Goal: Communication & Community: Answer question/provide support

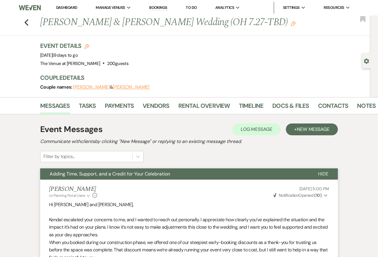
click at [65, 5] on li "Dashboard" at bounding box center [66, 8] width 27 height 12
click at [66, 6] on link "Dashboard" at bounding box center [66, 7] width 21 height 5
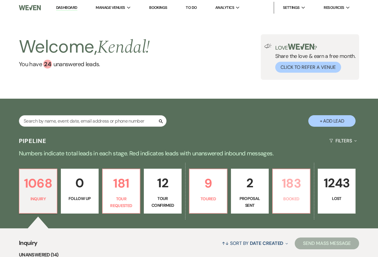
click at [295, 192] on p "183" at bounding box center [292, 183] width 30 height 20
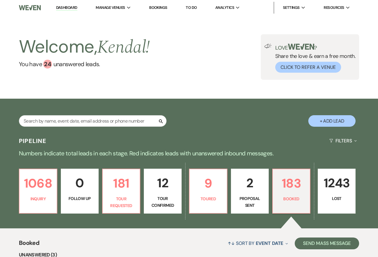
click at [8, 95] on div "Welcome, [GEOGRAPHIC_DATA] ! You have 24 unanswered lead s . Love ? Share the l…" at bounding box center [189, 56] width 378 height 83
click at [8, 96] on div "Welcome, [GEOGRAPHIC_DATA] ! You have 24 unanswered lead s . Love ? Share the l…" at bounding box center [189, 56] width 378 height 83
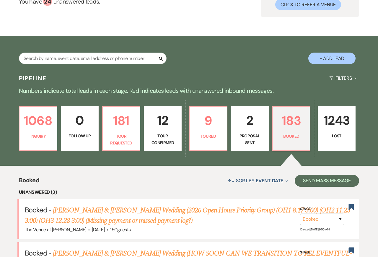
scroll to position [66, 0]
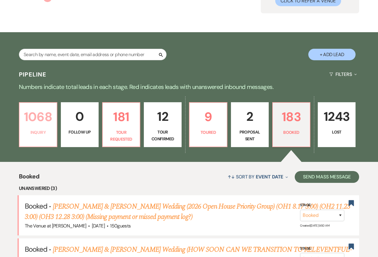
click at [51, 126] on p "1068" at bounding box center [38, 117] width 30 height 20
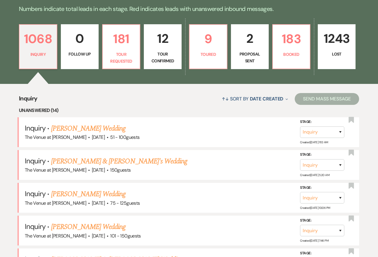
scroll to position [83, 0]
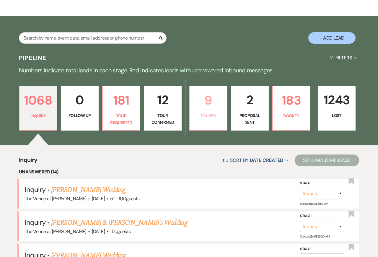
click at [206, 109] on p "9" at bounding box center [208, 100] width 30 height 20
select select "5"
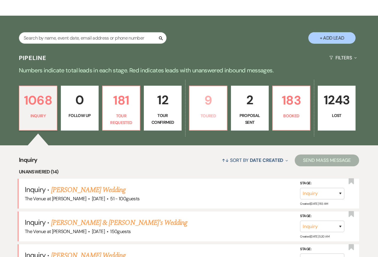
select select "5"
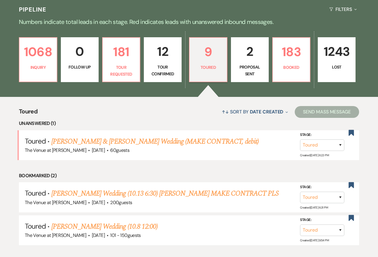
scroll to position [123, 0]
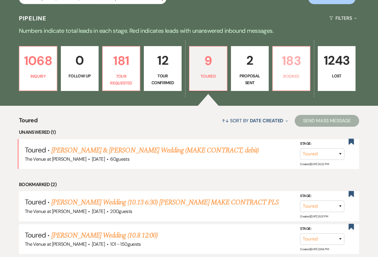
click at [291, 70] on p "183" at bounding box center [292, 61] width 30 height 20
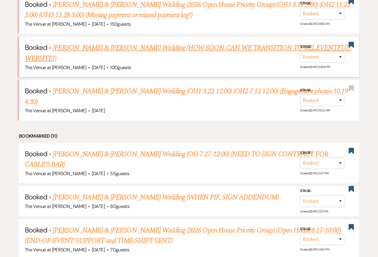
scroll to position [178, 0]
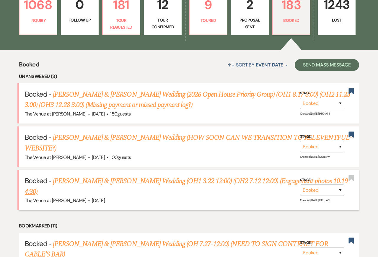
click at [181, 176] on link "[PERSON_NAME] & [PERSON_NAME] Wedding (OH1 3.22 12:00) (OH2 7.12 12:00) (Engage…" at bounding box center [186, 186] width 323 height 21
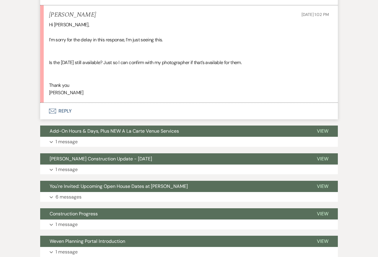
scroll to position [1149, 0]
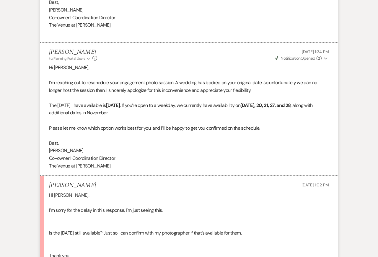
scroll to position [1034, 0]
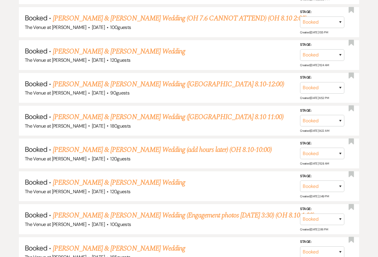
scroll to position [178, 0]
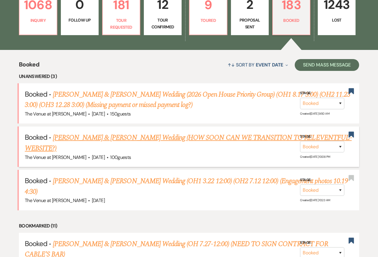
click at [137, 139] on link "[PERSON_NAME] & [PERSON_NAME] Wedding (HOW SOON CAN WE TRANSITION TO RELEVENTFU…" at bounding box center [188, 142] width 327 height 21
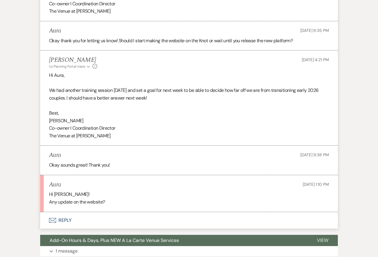
scroll to position [645, 0]
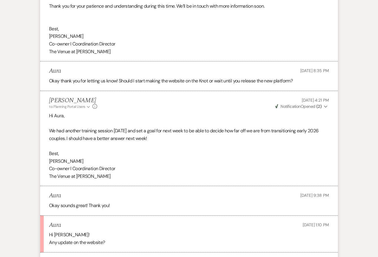
scroll to position [602, 0]
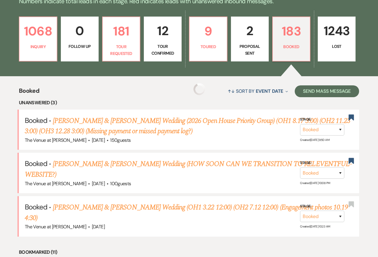
scroll to position [143, 0]
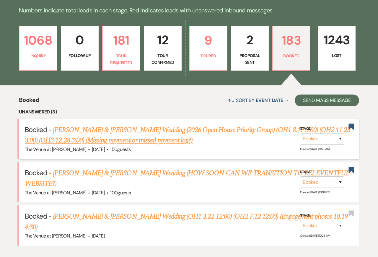
click at [93, 130] on link "[PERSON_NAME] & [PERSON_NAME] Wedding (2026 Open House Priority Group) (OH1 8.1…" at bounding box center [188, 135] width 326 height 21
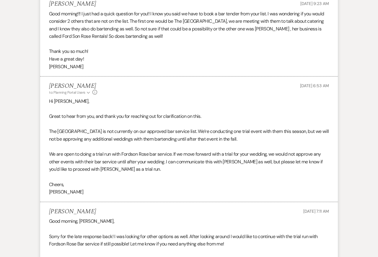
scroll to position [69, 0]
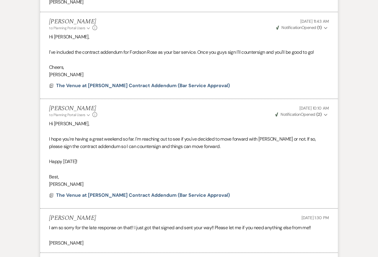
scroll to position [636, 0]
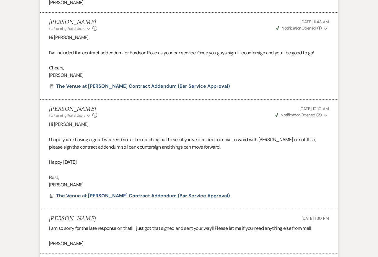
click at [81, 196] on span "The Venue at [PERSON_NAME] Contract Addendum (Bar Service Approval)" at bounding box center [143, 196] width 174 height 6
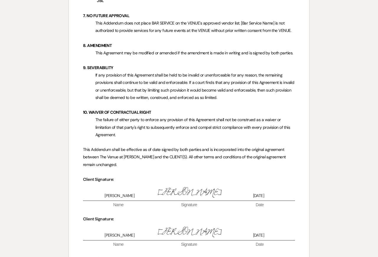
scroll to position [664, 0]
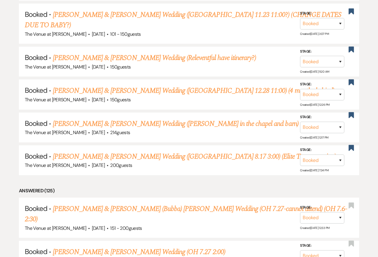
scroll to position [143, 0]
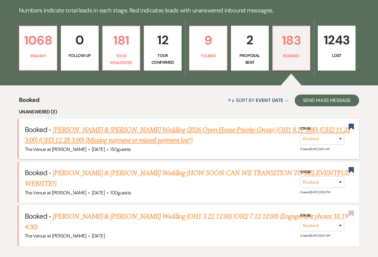
click at [96, 130] on link "[PERSON_NAME] & [PERSON_NAME] Wedding (2026 Open House Priority Group) (OH1 8.1…" at bounding box center [188, 135] width 326 height 21
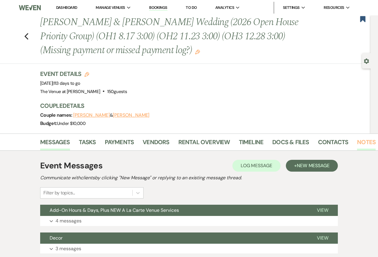
click at [364, 142] on link "Notes" at bounding box center [366, 143] width 19 height 13
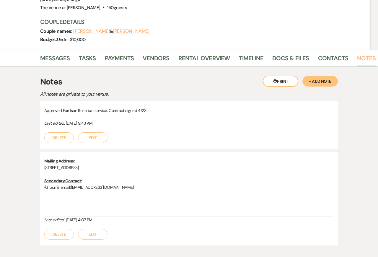
scroll to position [82, 0]
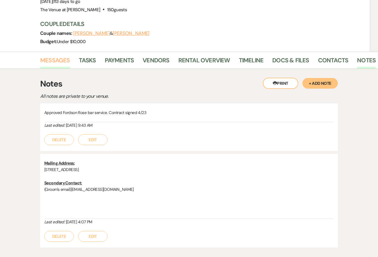
click at [52, 64] on link "Messages" at bounding box center [55, 62] width 30 height 13
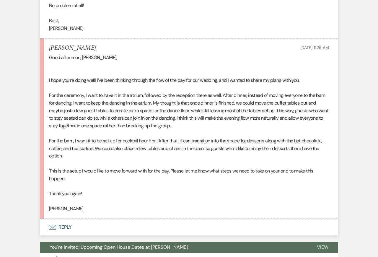
scroll to position [1082, 0]
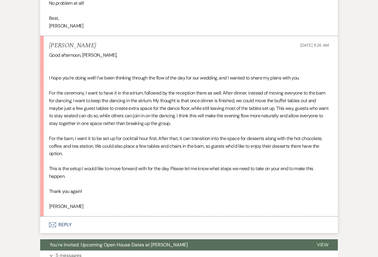
click at [119, 214] on li "[PERSON_NAME] [DATE] 11:26 AM Good afternoon, [PERSON_NAME], I hope you’re doin…" at bounding box center [189, 126] width 298 height 180
click at [97, 229] on button "Envelope Reply" at bounding box center [189, 225] width 298 height 17
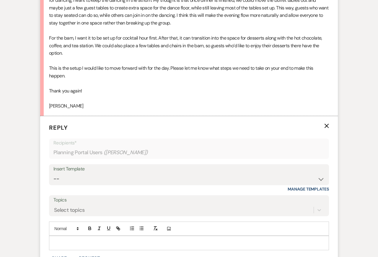
scroll to position [1201, 0]
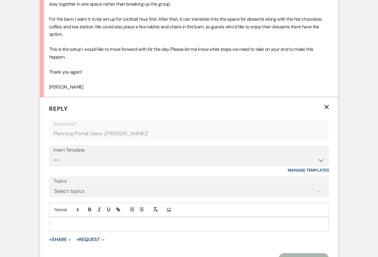
click at [69, 224] on p at bounding box center [189, 224] width 271 height 6
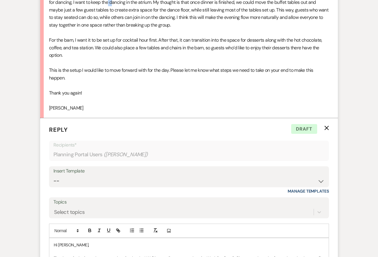
scroll to position [1179, 0]
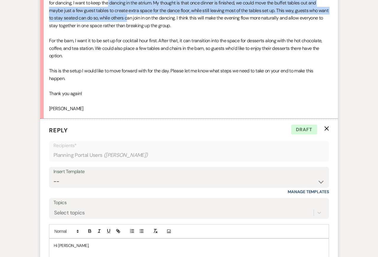
drag, startPoint x: 109, startPoint y: 3, endPoint x: 140, endPoint y: 18, distance: 34.7
click at [140, 18] on div "Good afternoon, [PERSON_NAME], I hope you’re doing well! I’ve been thinking thr…" at bounding box center [189, 33] width 280 height 159
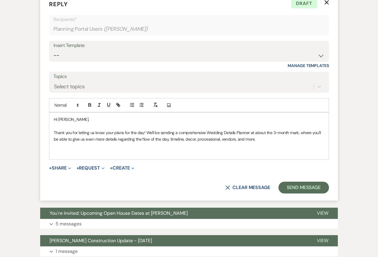
scroll to position [1307, 0]
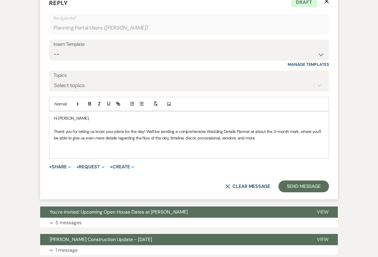
click at [162, 152] on p at bounding box center [189, 151] width 271 height 6
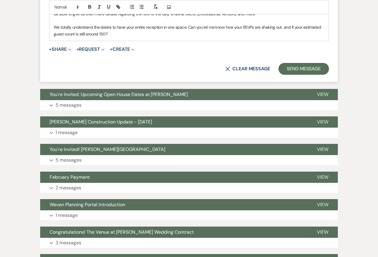
scroll to position [1440, 0]
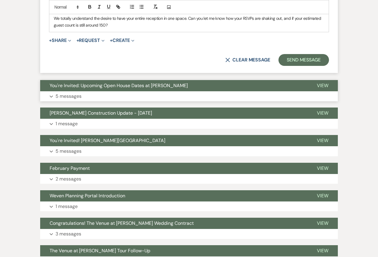
click at [87, 98] on button "Expand 5 messages" at bounding box center [189, 96] width 298 height 10
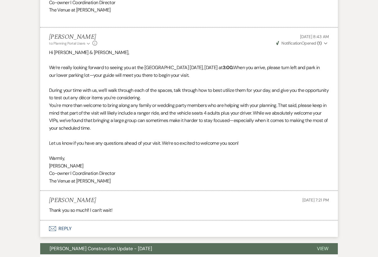
scroll to position [2138, 0]
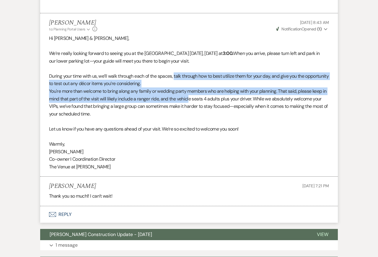
drag, startPoint x: 175, startPoint y: 73, endPoint x: 190, endPoint y: 99, distance: 30.2
click at [191, 99] on div "Hi [PERSON_NAME] & [PERSON_NAME], We’re really looking forward to seeing you at…" at bounding box center [189, 103] width 280 height 136
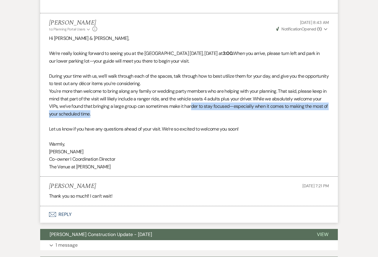
click at [193, 110] on p "You're more than welcome to bring along any family or wedding party members who…" at bounding box center [189, 102] width 280 height 30
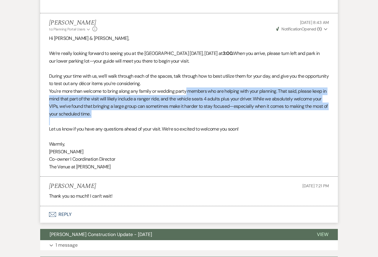
drag, startPoint x: 186, startPoint y: 89, endPoint x: 202, endPoint y: 120, distance: 35.0
click at [202, 120] on div "Hi [PERSON_NAME] & [PERSON_NAME], We’re really looking forward to seeing you at…" at bounding box center [189, 103] width 280 height 136
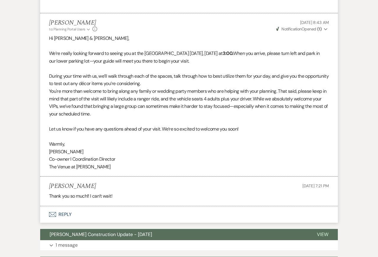
click at [207, 134] on p at bounding box center [189, 137] width 280 height 8
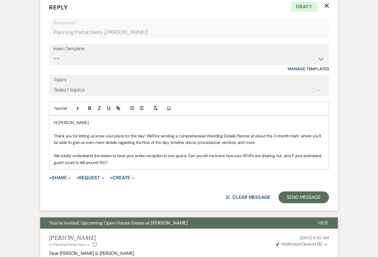
scroll to position [1306, 0]
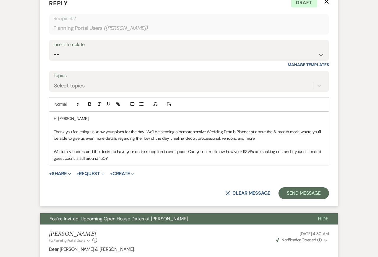
click at [203, 140] on p "Thank you for letting us know your plans for the day! We'll be sending a compre…" at bounding box center [189, 135] width 271 height 13
drag, startPoint x: 291, startPoint y: 150, endPoint x: 303, endPoint y: 160, distance: 16.2
click at [303, 160] on p "We totally understand the desire to have your entire reception in one space. Ca…" at bounding box center [189, 154] width 271 height 13
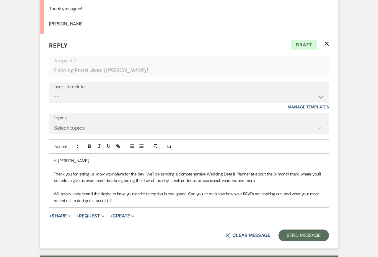
scroll to position [1264, 0]
click at [263, 183] on p "Thank you for letting us know your plans for the day! We'll be sending a compre…" at bounding box center [189, 176] width 271 height 13
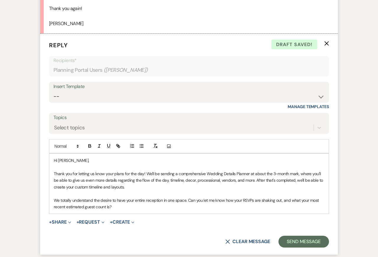
click at [205, 188] on p "Thank you for letting us know your plans for the day! We'll be sending a compre…" at bounding box center [189, 180] width 271 height 20
click at [208, 196] on p at bounding box center [189, 193] width 271 height 6
click at [173, 170] on p at bounding box center [189, 167] width 271 height 6
click at [161, 187] on p "Thank you for letting us know your plans for the day! We'll be sending a compre…" at bounding box center [189, 180] width 271 height 20
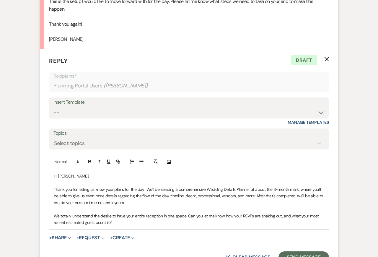
scroll to position [1248, 0]
click at [119, 198] on p "Thank you for letting us know your plans for the day! We'll be sending a compre…" at bounding box center [189, 196] width 271 height 20
click at [129, 220] on p "We totally understand the desire to have your entire reception in one space. Ca…" at bounding box center [189, 219] width 271 height 13
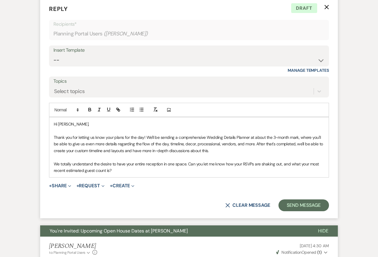
scroll to position [1301, 0]
click at [122, 170] on p "We totally understand the desire to have your entire reception in one space. Ca…" at bounding box center [189, 166] width 271 height 13
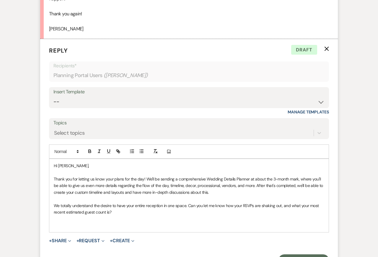
scroll to position [1261, 0]
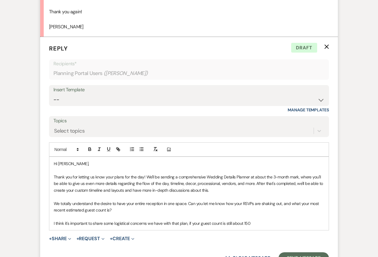
click at [187, 201] on p "We totally understand the desire to have your entire reception in one space. Ca…" at bounding box center [189, 206] width 271 height 13
click at [103, 222] on p "I think it's important to share some logistical concerns we have with that plan…" at bounding box center [189, 223] width 271 height 6
drag, startPoint x: 189, startPoint y: 223, endPoint x: 279, endPoint y: 222, distance: 89.5
click at [279, 223] on p "I think it's important to share some logistical concerns we have with that plan…" at bounding box center [189, 223] width 271 height 6
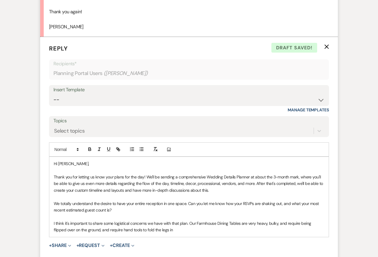
click at [199, 223] on p "I think it's important to share some logistical concerns we have with that plan…" at bounding box center [189, 226] width 271 height 13
click at [218, 223] on p "I think it's important to share some logistical concerns we have with that plan…" at bounding box center [189, 226] width 271 height 13
click at [231, 221] on p "I think it's important to share some logistical concerns we have with that plan…" at bounding box center [189, 226] width 271 height 13
click at [250, 197] on p at bounding box center [189, 196] width 271 height 6
click at [239, 228] on p "I think it's important to share some logistical concerns we have with that plan…" at bounding box center [189, 226] width 271 height 13
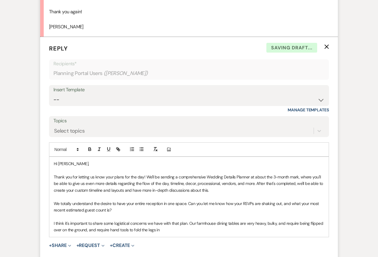
click at [294, 198] on p at bounding box center [189, 196] width 271 height 6
click at [345, 197] on div "Event Messages Log Log Message + New Message Communicate with clients by clicki…" at bounding box center [189, 136] width 337 height 2493
click at [66, 229] on p "I think it's important to share some logistical concerns we have with that plan…" at bounding box center [189, 226] width 271 height 13
click at [100, 230] on p "I think it's important to share some logistical concerns we have with that plan…" at bounding box center [189, 226] width 271 height 13
click at [215, 207] on p "We totally understand the desire to have your entire reception in one space. Ca…" at bounding box center [189, 206] width 271 height 13
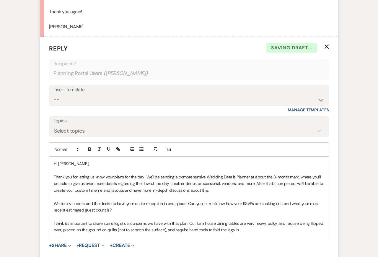
click at [256, 227] on p "I think it's important to share some logistical concerns we have with that plan…" at bounding box center [189, 226] width 271 height 13
drag, startPoint x: 167, startPoint y: 230, endPoint x: 243, endPoint y: 228, distance: 75.9
click at [245, 230] on p "I think it's important to share some logistical concerns we have with that plan…" at bounding box center [189, 226] width 271 height 13
click at [231, 213] on p at bounding box center [189, 216] width 271 height 6
click at [245, 228] on p "I think it's important to share some logistical concerns we have with that plan…" at bounding box center [189, 226] width 271 height 13
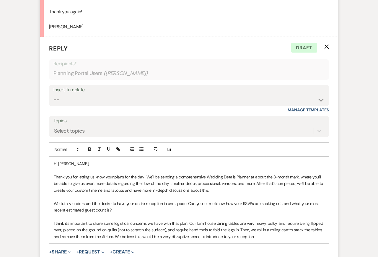
click at [183, 220] on p "I think it's important to share some logistical concerns we have with that plan…" at bounding box center [189, 230] width 271 height 20
click at [187, 232] on p "I think it's important to share some logistical concerns we have with that plan…" at bounding box center [189, 230] width 271 height 20
click at [279, 235] on p "I think it's important to share some logistical concerns we have with that plan…" at bounding box center [189, 230] width 271 height 20
click at [239, 230] on p "I think it's important to share some logistical concerns we have with that plan…" at bounding box center [189, 230] width 271 height 20
click at [167, 203] on p "We totally understand the desire to have your entire reception in one space. Ca…" at bounding box center [189, 206] width 271 height 13
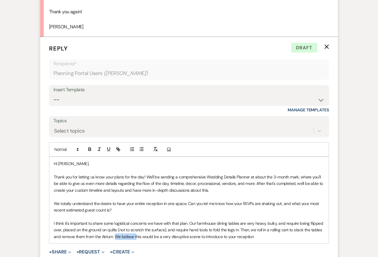
drag, startPoint x: 116, startPoint y: 236, endPoint x: 136, endPoint y: 235, distance: 20.1
click at [136, 235] on p "I think it's important to share some logistical concerns we have with that plan…" at bounding box center [189, 230] width 271 height 20
click at [162, 207] on p "We totally understand the desire to have your entire reception in one space. Ca…" at bounding box center [189, 206] width 271 height 13
click at [135, 235] on p "I think it's important to share some logistical concerns we have with that plan…" at bounding box center [189, 230] width 271 height 20
click at [268, 235] on p "I think it's important to share some logistical concerns we have with that plan…" at bounding box center [189, 230] width 271 height 20
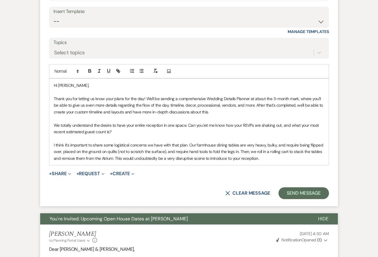
scroll to position [1340, 0]
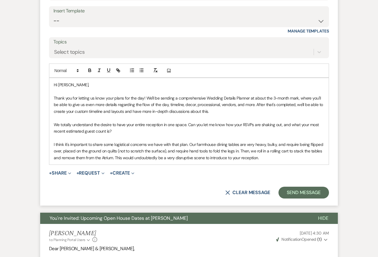
click at [141, 104] on p "Thank you for letting us know your plans for the day! We'll be sending a compre…" at bounding box center [189, 105] width 271 height 20
click at [170, 134] on p at bounding box center [189, 137] width 271 height 6
click at [281, 156] on p "I think it's important to share some logistical concerns we have with that plan…" at bounding box center [189, 151] width 271 height 20
click at [352, 86] on div "Event Messages Log Log Message + New Message Communicate with clients by clicki…" at bounding box center [189, 61] width 337 height 2500
click at [208, 111] on p "Thank you for letting us know your plans for the day! We'll be sending a compre…" at bounding box center [189, 105] width 271 height 20
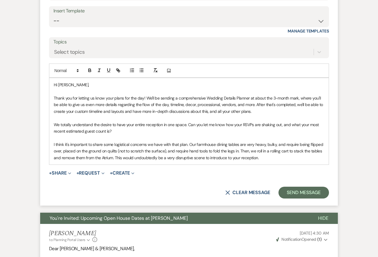
click at [256, 144] on p "I think it's important to share some logistical concerns we have with that plan…" at bounding box center [189, 151] width 271 height 20
click at [249, 144] on p "I think it's important to share some logistical concerns we have with that plan…" at bounding box center [189, 151] width 271 height 20
click at [289, 141] on p at bounding box center [189, 137] width 271 height 6
click at [258, 92] on p at bounding box center [189, 91] width 271 height 6
click at [188, 123] on p "We totally understand the desire to have your entire reception in one space. Ca…" at bounding box center [189, 127] width 271 height 13
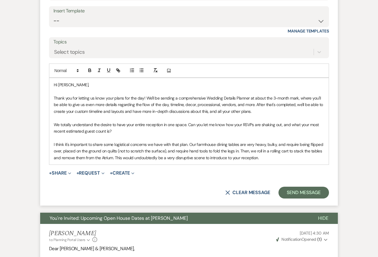
click at [213, 136] on p at bounding box center [189, 137] width 271 height 6
click at [276, 157] on p "I think it's important to share some logistical concerns we have with that plan…" at bounding box center [189, 151] width 271 height 20
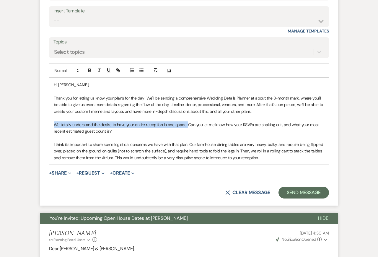
drag, startPoint x: 187, startPoint y: 124, endPoint x: 44, endPoint y: 127, distance: 143.3
click at [44, 127] on form "Reply X Draft Recipients* Planning Portal Users ( [PERSON_NAME] ) Insert Templa…" at bounding box center [189, 82] width 298 height 248
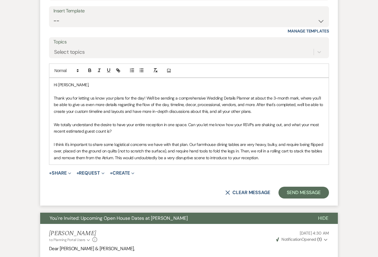
click at [104, 110] on p "Thank you for letting us know your plans for the day! We'll be sending a compre…" at bounding box center [189, 105] width 271 height 20
click at [167, 134] on div "Hi [PERSON_NAME], Thank you for letting us know your plans for the day! We'll b…" at bounding box center [188, 121] width 279 height 87
click at [202, 148] on p "I think it's important to share some logistical concerns we have with that plan…" at bounding box center [189, 151] width 271 height 20
click at [261, 156] on p "I think it's important to share some logistical concerns we have with that plan…" at bounding box center [189, 151] width 271 height 20
click at [275, 130] on p "We totally understand the desire to have your entire reception in one space. Ca…" at bounding box center [189, 127] width 271 height 13
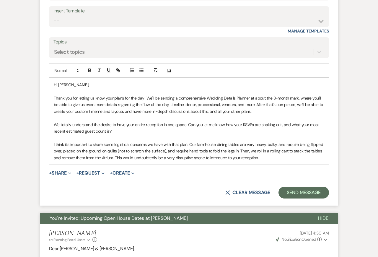
click at [269, 158] on p "I think it's important to share some logistical concerns we have with that plan…" at bounding box center [189, 151] width 271 height 20
click at [248, 123] on p "We totally understand the desire to have your entire reception in one space. Ca…" at bounding box center [189, 127] width 271 height 13
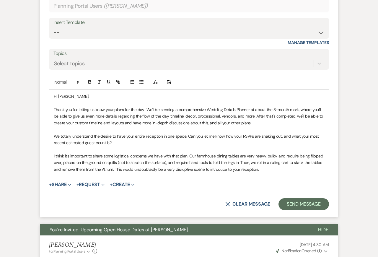
scroll to position [1331, 0]
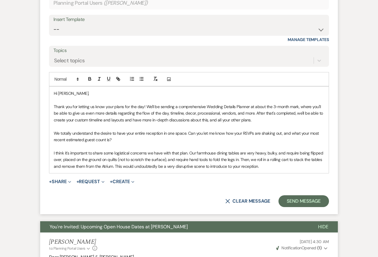
click at [295, 171] on div "Hi [PERSON_NAME], Thank you for letting us know your plans for the day! We'll b…" at bounding box center [188, 130] width 279 height 87
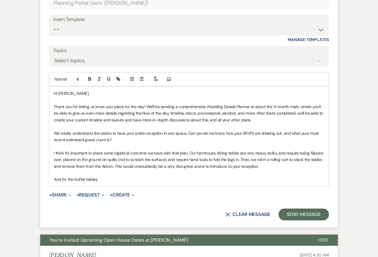
click at [216, 119] on p "Thank you for letting us know your plans for the day! We'll be sending a compre…" at bounding box center [189, 113] width 271 height 20
click at [211, 143] on p at bounding box center [189, 146] width 271 height 6
click at [196, 136] on p "We totally understand the desire to have your entire reception in one space. Ca…" at bounding box center [189, 136] width 271 height 13
click at [188, 137] on p "We totally understand the desire to have your entire reception in one space. Ca…" at bounding box center [189, 136] width 271 height 13
drag, startPoint x: 129, startPoint y: 176, endPoint x: 121, endPoint y: 179, distance: 7.8
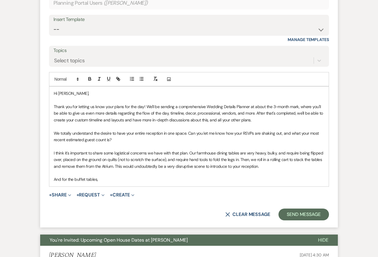
click at [121, 180] on div "Hi [PERSON_NAME], Thank you for letting us know your plans for the day! We'll b…" at bounding box center [188, 137] width 279 height 100
drag, startPoint x: 252, startPoint y: 180, endPoint x: 241, endPoint y: 179, distance: 10.4
click at [241, 180] on p "If you'd like to have the entire reception in the Atrium, we can comfortably ac…" at bounding box center [189, 179] width 271 height 6
click at [303, 180] on p "If you'd like to have the entire reception in the Atrium, we can comfortably ac…" at bounding box center [189, 179] width 271 height 6
click at [214, 110] on p "Thank you for letting us know your plans for the day! We'll be sending a compre…" at bounding box center [189, 113] width 271 height 20
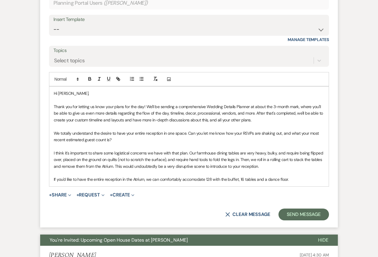
click at [219, 139] on p "We totally understand the desire to have your entire reception in one space. Ca…" at bounding box center [189, 136] width 271 height 13
click at [295, 153] on p "I think it's important to share some logistical concerns we have with that plan…" at bounding box center [189, 160] width 271 height 20
click at [301, 164] on p "I think it's important to share some logistical concerns we have with that plan…" at bounding box center [189, 160] width 271 height 20
click at [303, 173] on p at bounding box center [189, 173] width 271 height 6
click at [252, 120] on p "Thank you for letting us know your plans for the day! We'll be sending a compre…" at bounding box center [189, 113] width 271 height 20
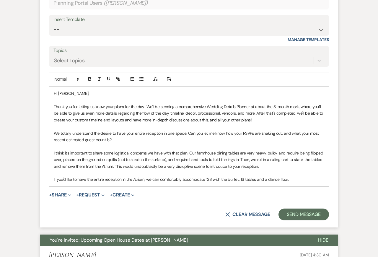
click at [229, 136] on p "We totally understand the desire to have your entire reception in one space. Ca…" at bounding box center [189, 136] width 271 height 13
click at [297, 157] on p "I think it's important to share some logistical concerns we have with that plan…" at bounding box center [189, 160] width 271 height 20
click at [321, 178] on p "If you'd like to have the entire reception in the Atrium, we can comfortably ac…" at bounding box center [189, 179] width 271 height 6
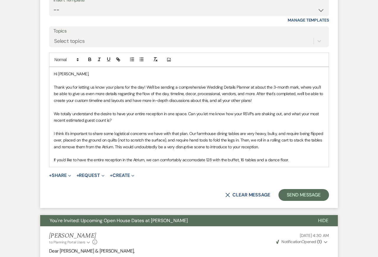
scroll to position [1359, 0]
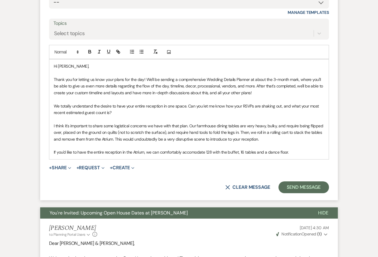
click at [180, 126] on p "I think it's important to share some logistical concerns we have with that plan…" at bounding box center [189, 133] width 271 height 20
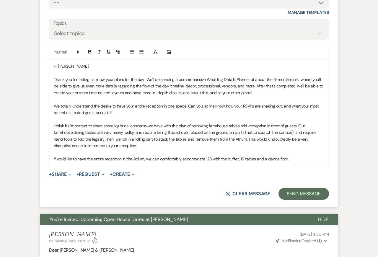
click at [174, 100] on p at bounding box center [189, 99] width 271 height 6
click at [156, 151] on p at bounding box center [189, 152] width 271 height 6
click at [163, 99] on p at bounding box center [189, 99] width 271 height 6
click at [170, 142] on p "I think it's important to share some logistical concerns we have with the plan …" at bounding box center [189, 136] width 271 height 27
click at [352, 84] on div "Event Messages Log Log Message + New Message Communicate with clients by clicki…" at bounding box center [189, 52] width 337 height 2520
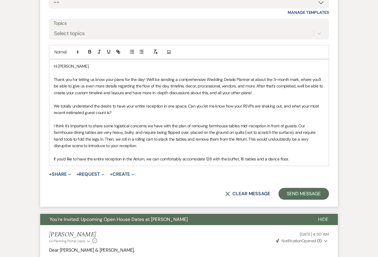
click at [303, 147] on p "I think it's important to share some logistical concerns we have with the plan …" at bounding box center [189, 136] width 271 height 27
click at [373, 80] on div "Messages Tasks Payments Vendors Rental Overview Timeline Docs & Files Contacts …" at bounding box center [189, 43] width 378 height 2537
click at [245, 125] on p "I think it's important to share some logistical concerns we have with the plan …" at bounding box center [189, 136] width 271 height 27
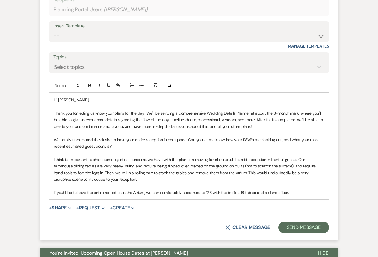
scroll to position [1321, 0]
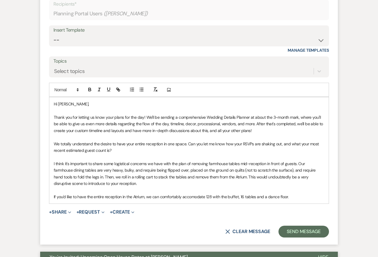
click at [197, 199] on p "If you'd like to have the entire reception in the Atrium, we can comfortably ac…" at bounding box center [189, 196] width 271 height 6
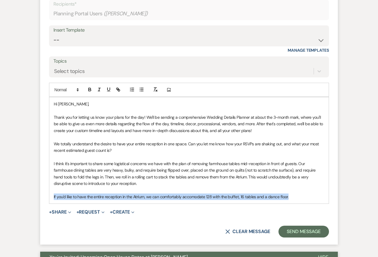
drag, startPoint x: 295, startPoint y: 196, endPoint x: 30, endPoint y: 197, distance: 265.3
click at [30, 198] on div "Event Messages Log Log Message + New Message Communicate with clients by clicki…" at bounding box center [189, 90] width 337 height 2520
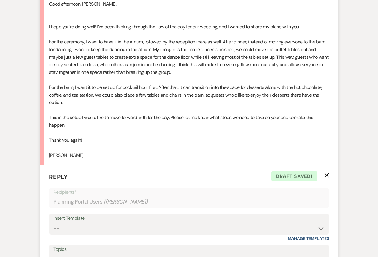
scroll to position [1131, 0]
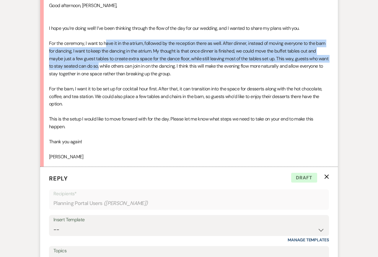
drag, startPoint x: 107, startPoint y: 43, endPoint x: 110, endPoint y: 68, distance: 25.3
click at [110, 68] on div "Good afternoon, [PERSON_NAME], I hope you’re doing well! I’ve been thinking thr…" at bounding box center [189, 81] width 280 height 159
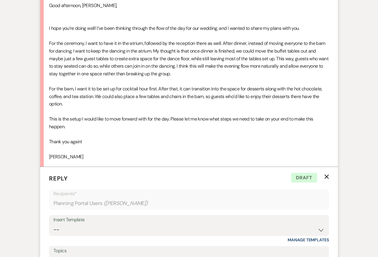
click at [123, 85] on div "Good afternoon, [PERSON_NAME], I hope you’re doing well! I’ve been thinking thr…" at bounding box center [189, 81] width 280 height 159
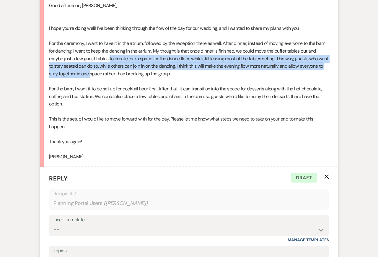
drag, startPoint x: 110, startPoint y: 58, endPoint x: 118, endPoint y: 79, distance: 22.4
click at [118, 79] on div "Good afternoon, [PERSON_NAME], I hope you’re doing well! I’ve been thinking thr…" at bounding box center [189, 81] width 280 height 159
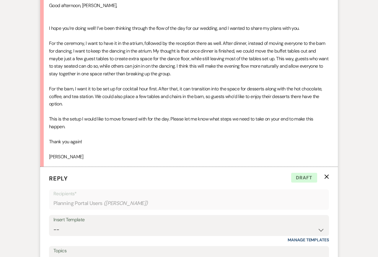
click at [132, 104] on div "Good afternoon, [PERSON_NAME], I hope you’re doing well! I’ve been thinking thr…" at bounding box center [189, 81] width 280 height 159
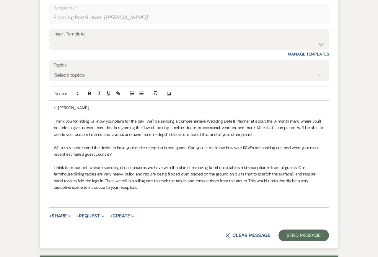
scroll to position [1320, 0]
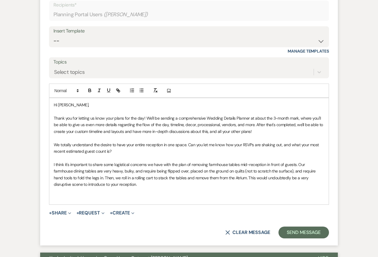
click at [140, 194] on p at bounding box center [189, 191] width 271 height 6
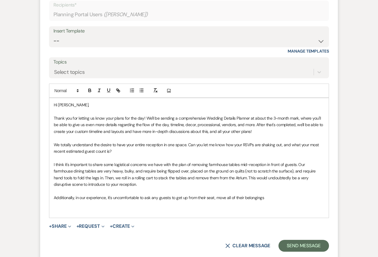
click at [216, 198] on p "Additionally, in our experience, it's uncomfortable to ask any guests to get up…" at bounding box center [189, 197] width 271 height 6
click at [291, 198] on p "Additionally, in our experience, it's uncomfortable to ask any guests to get up…" at bounding box center [189, 197] width 271 height 6
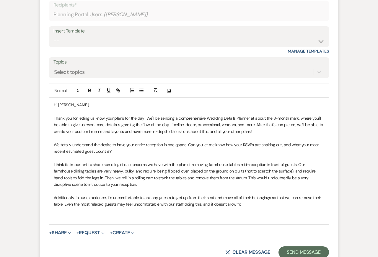
click at [232, 204] on p "Additionally, in our experience, it's uncomfortable to ask any guests to get up…" at bounding box center [189, 200] width 271 height 13
drag, startPoint x: 285, startPoint y: 197, endPoint x: 312, endPoint y: 194, distance: 27.0
click at [313, 194] on p "Additionally, in our experience, it's uncomfortable to ask any guests to get up…" at bounding box center [189, 200] width 271 height 13
click at [302, 198] on p "Additionally, in our experience, it's uncomfortable to ask any guests to get up…" at bounding box center [189, 200] width 271 height 13
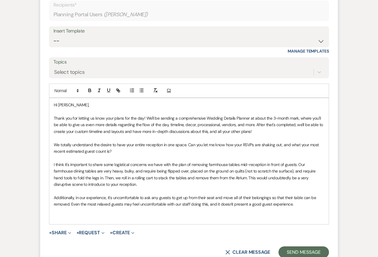
click at [174, 156] on p at bounding box center [189, 158] width 271 height 6
click at [155, 218] on p at bounding box center [189, 217] width 271 height 6
click at [241, 205] on p "Additionally, in our experience, it's uncomfortable to ask any guests to get up…" at bounding box center [189, 200] width 271 height 13
click at [266, 195] on p "Additionally, in our experience, it's uncomfortable to ask any guests to get up…" at bounding box center [189, 200] width 271 height 13
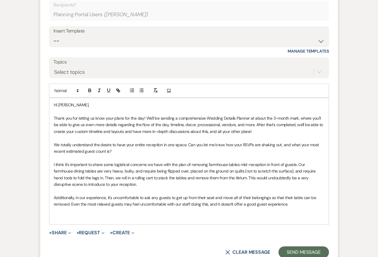
click at [298, 205] on p "Additionally, in our experience, it's uncomfortable to ask any guests to get up…" at bounding box center [189, 200] width 271 height 13
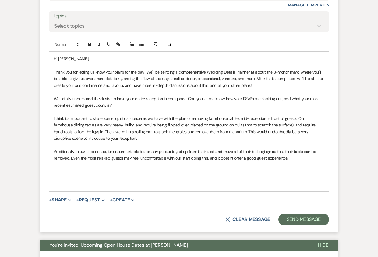
scroll to position [1370, 0]
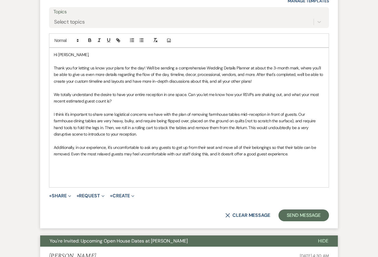
click at [215, 76] on p "Thank you for letting us know your plans for the day! We'll be sending a compre…" at bounding box center [189, 75] width 271 height 20
click at [218, 145] on p "Additionally, in our experience, it's uncomfortable to ask any guests to get up…" at bounding box center [189, 150] width 271 height 13
click at [210, 167] on p at bounding box center [189, 167] width 271 height 6
click at [180, 165] on p at bounding box center [189, 167] width 271 height 6
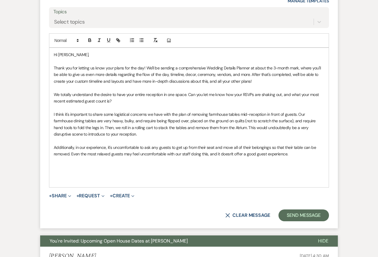
click at [51, 115] on div "Hi [PERSON_NAME], Thank you for letting us know your plans for the day! We'll b…" at bounding box center [188, 117] width 279 height 139
click at [122, 114] on p "That said, I think it's important to share some logistical concerns we have wit…" at bounding box center [189, 124] width 271 height 27
drag, startPoint x: 124, startPoint y: 99, endPoint x: 43, endPoint y: 94, distance: 80.8
click at [43, 94] on form "Reply X Saving draft... Recipients* Planning Portal Users ( [PERSON_NAME] ) Ins…" at bounding box center [189, 78] width 298 height 300
copy p "We totally understand the desire to have your entire reception in one space. Ca…"
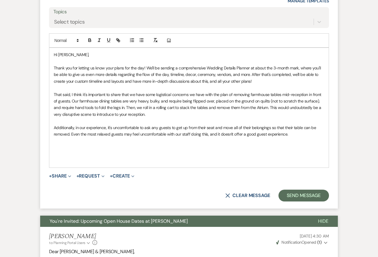
click at [133, 60] on p at bounding box center [189, 61] width 271 height 6
click at [149, 139] on p at bounding box center [189, 140] width 271 height 6
click at [181, 121] on p at bounding box center [189, 121] width 271 height 6
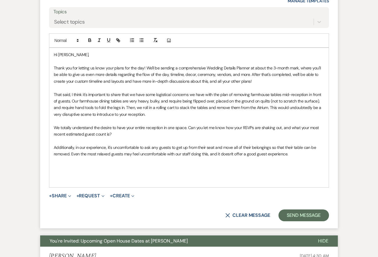
click at [196, 159] on p at bounding box center [189, 160] width 271 height 6
click at [198, 168] on p at bounding box center [189, 167] width 271 height 6
click at [152, 72] on p "Thank you for letting us know your plans for the day! We'll be sending a compre…" at bounding box center [189, 75] width 271 height 20
click at [164, 134] on p "We totally understand the desire to have your entire reception in one space. Ca…" at bounding box center [189, 130] width 271 height 13
click at [165, 165] on p at bounding box center [189, 167] width 271 height 6
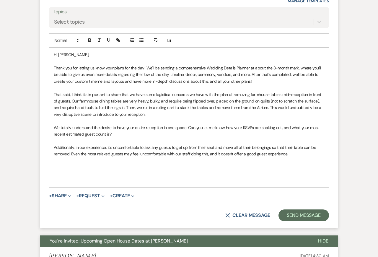
click at [133, 75] on p "Thank you for letting us know your plans for the day! We'll be sending a compre…" at bounding box center [189, 75] width 271 height 20
click at [152, 170] on p at bounding box center [189, 167] width 271 height 6
click at [124, 79] on p "Thank you for letting us know your plans for the day! We'll be sending a compre…" at bounding box center [189, 75] width 271 height 20
click at [151, 163] on p at bounding box center [189, 160] width 271 height 6
click at [144, 87] on p at bounding box center [189, 87] width 271 height 6
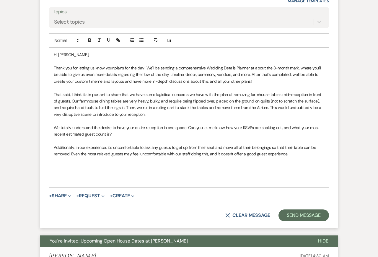
click at [144, 170] on p at bounding box center [189, 173] width 271 height 6
click at [142, 77] on p "Thank you for letting us know your plans for the day! We'll be sending a compre…" at bounding box center [189, 75] width 271 height 20
click at [137, 179] on p at bounding box center [189, 180] width 271 height 6
click at [156, 104] on p "That said, I think it's important to share that we have some logistical concern…" at bounding box center [189, 104] width 271 height 27
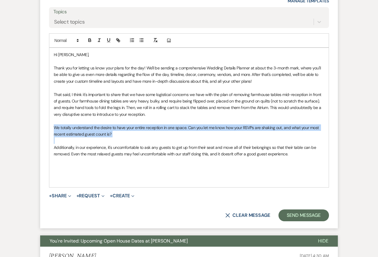
drag, startPoint x: 118, startPoint y: 140, endPoint x: 35, endPoint y: 124, distance: 83.9
click at [35, 124] on div "Event Messages Log Log Message + New Message Communicate with clients by clicki…" at bounding box center [189, 57] width 337 height 2553
copy p "We totally understand the desire to have your entire reception in one space. Ca…"
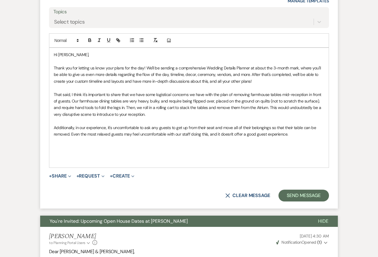
click at [83, 143] on p at bounding box center [189, 140] width 271 height 6
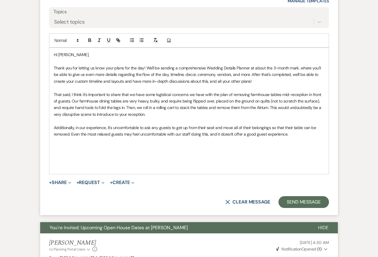
click at [280, 128] on p "Additionally, in our experience, it's uncomfortable to ask any guests to get up…" at bounding box center [189, 130] width 271 height 13
click at [279, 99] on p "That said, I think it's important to share that we have some logistical concern…" at bounding box center [189, 104] width 271 height 27
click at [223, 147] on p at bounding box center [189, 147] width 271 height 6
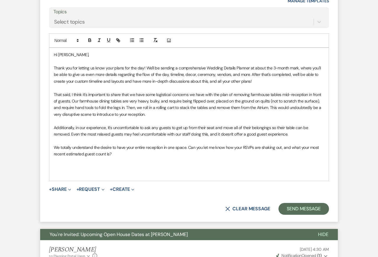
click at [212, 140] on p at bounding box center [189, 140] width 271 height 6
click at [116, 143] on p at bounding box center [189, 140] width 271 height 6
click at [188, 148] on p "We totally understand the desire to have your entire reception in one space. Ca…" at bounding box center [189, 150] width 271 height 13
click at [58, 148] on p "We totally understand the desire to have your entire reception in one space. Ca…" at bounding box center [189, 150] width 271 height 13
click at [186, 147] on p "We totally understand the desire to have your entire reception in one space. Ca…" at bounding box center [189, 150] width 271 height 13
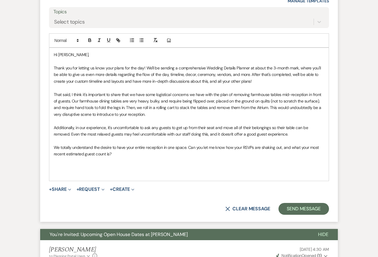
click at [201, 165] on p at bounding box center [189, 167] width 271 height 6
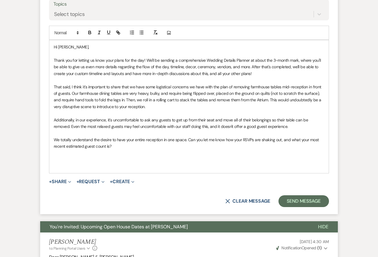
scroll to position [1291, 0]
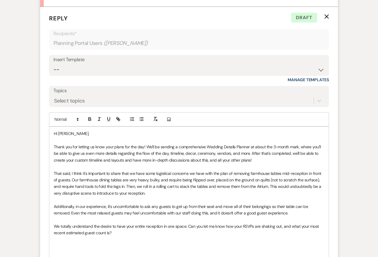
click at [64, 133] on p "Hi [PERSON_NAME]," at bounding box center [189, 133] width 271 height 6
click at [113, 167] on p at bounding box center [189, 166] width 271 height 6
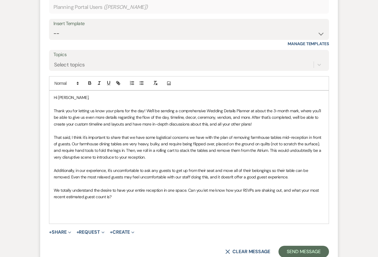
scroll to position [1329, 0]
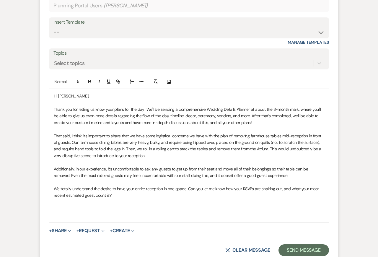
click at [161, 156] on p "That said, I think it's important to share that we have some logistical concern…" at bounding box center [189, 146] width 271 height 27
click at [176, 204] on p at bounding box center [189, 202] width 271 height 6
click at [171, 194] on p "We totally understand the desire to have your entire reception in one space. Ca…" at bounding box center [189, 192] width 271 height 13
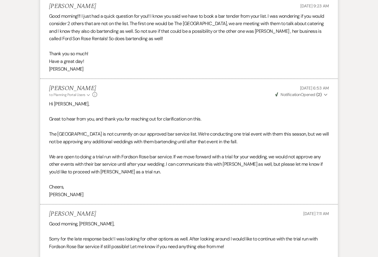
scroll to position [0, 0]
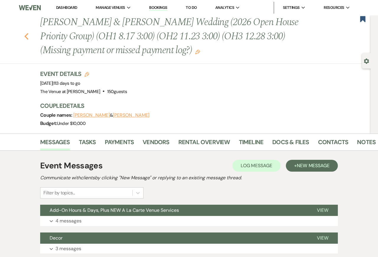
click at [27, 33] on icon "Previous" at bounding box center [26, 36] width 4 height 7
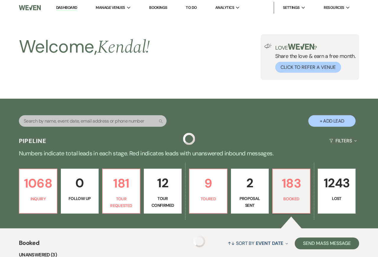
scroll to position [143, 0]
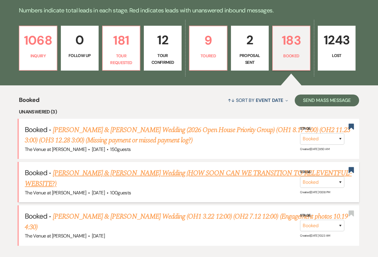
click at [158, 171] on link "[PERSON_NAME] & [PERSON_NAME] Wedding (HOW SOON CAN WE TRANSITION TO RELEVENTFU…" at bounding box center [188, 178] width 327 height 21
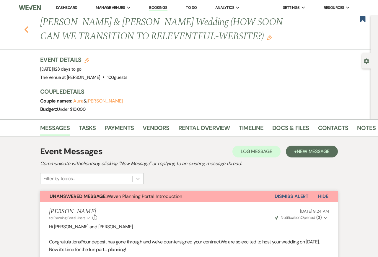
click at [25, 29] on use "button" at bounding box center [27, 29] width 4 height 6
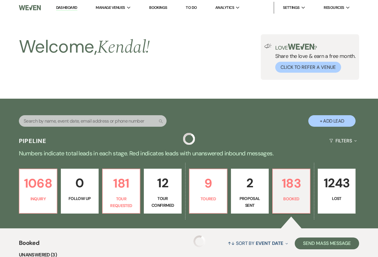
scroll to position [143, 0]
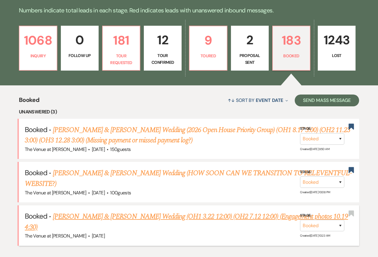
click at [134, 211] on link "[PERSON_NAME] & [PERSON_NAME] Wedding (OH1 3.22 12:00) (OH2 7.12 12:00) (Engage…" at bounding box center [186, 221] width 323 height 21
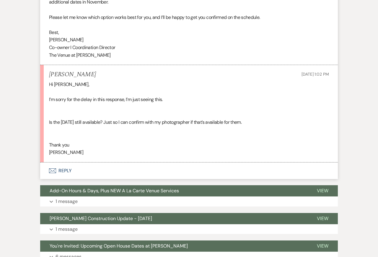
scroll to position [1107, 0]
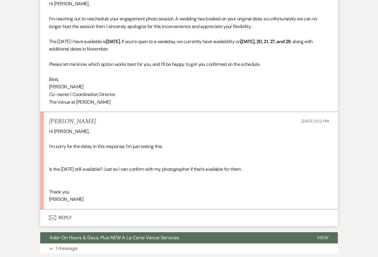
scroll to position [1105, 0]
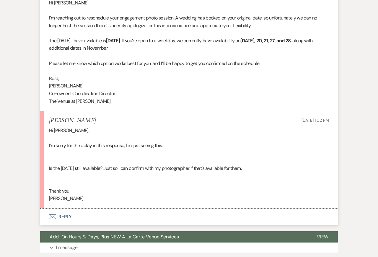
click at [119, 215] on button "Envelope Reply" at bounding box center [189, 217] width 298 height 17
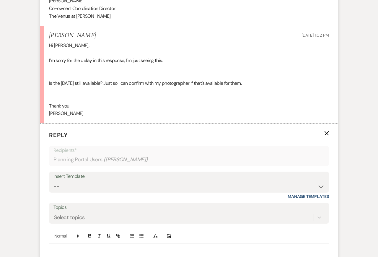
scroll to position [1201, 0]
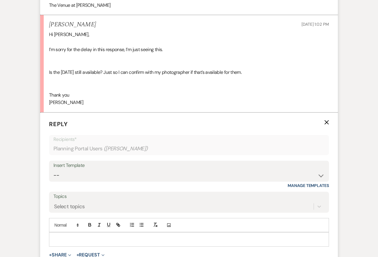
click at [78, 233] on div at bounding box center [188, 239] width 279 height 14
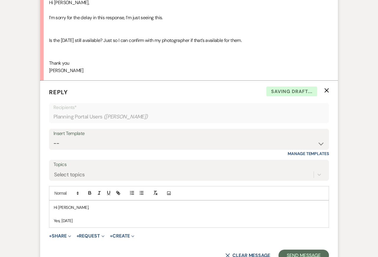
scroll to position [1251, 0]
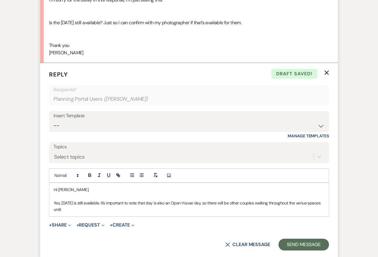
drag, startPoint x: 92, startPoint y: 209, endPoint x: 79, endPoint y: 209, distance: 13.0
click at [79, 209] on p "Yes, [DATE] is still available. It's important to note that day is also an Open…" at bounding box center [189, 206] width 271 height 13
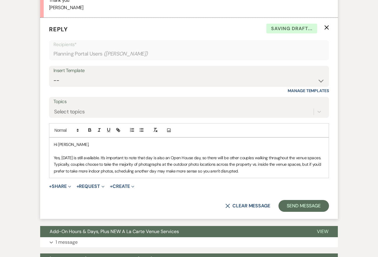
scroll to position [1301, 0]
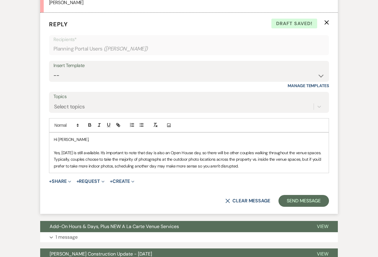
click at [77, 160] on p "Yes, [DATE] is still available. It's important to note that day is also an Open…" at bounding box center [189, 159] width 271 height 20
click at [154, 148] on p at bounding box center [189, 146] width 271 height 6
click at [231, 153] on p "Yes, [DATE] is still available. It's important to note that day is also an Open…" at bounding box center [189, 159] width 271 height 20
click at [323, 165] on p "Yes, [DATE] is still available. It's important to note that day is also an Open…" at bounding box center [189, 159] width 271 height 20
click at [182, 166] on p "Yes, [DATE] is still available. It's important to note that day is also an Open…" at bounding box center [189, 159] width 271 height 20
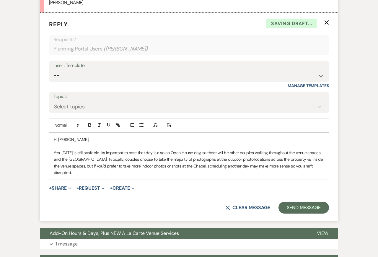
click at [190, 175] on p "Yes, [DATE] is still available. It's important to note that day is also an Open…" at bounding box center [189, 162] width 271 height 27
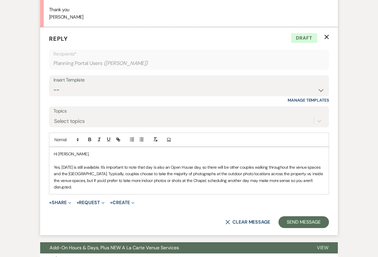
scroll to position [1305, 0]
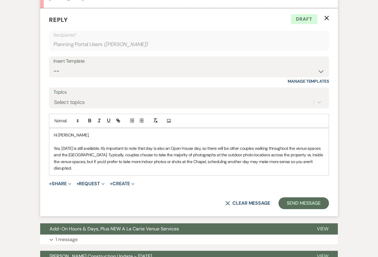
click at [312, 168] on p "Yes, [DATE] is still available. It's important to note that day is also an Open…" at bounding box center [189, 158] width 271 height 27
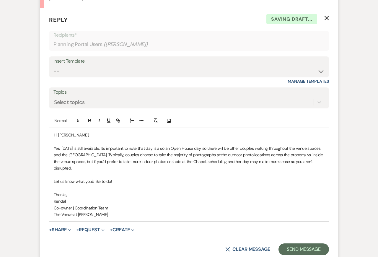
click at [146, 154] on p "Yes, [DATE] is still available. It's important to note that day is also an Open…" at bounding box center [189, 158] width 271 height 27
click at [161, 201] on p "Kendal" at bounding box center [189, 201] width 271 height 6
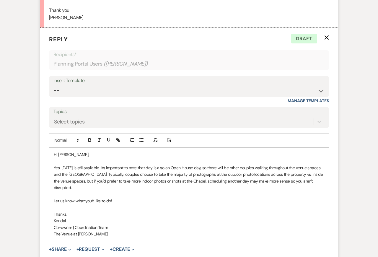
scroll to position [1296, 0]
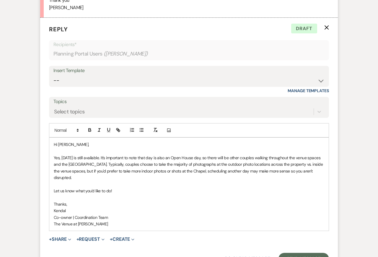
click at [91, 149] on p at bounding box center [189, 151] width 271 height 6
click at [116, 188] on p "Let us know what you'd like to do!" at bounding box center [189, 191] width 271 height 6
click at [135, 199] on p at bounding box center [189, 197] width 271 height 6
click at [255, 158] on p "Yes, [DATE] is still available. It's important to note that day is also an Open…" at bounding box center [189, 168] width 271 height 27
click at [181, 203] on p "Thanks," at bounding box center [189, 204] width 271 height 6
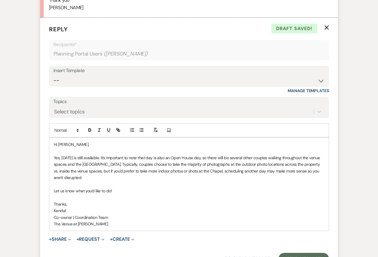
click at [185, 217] on p "Co-owner | Coordination Team" at bounding box center [189, 217] width 271 height 6
click at [218, 217] on p "Co-owner | Coordination Team" at bounding box center [189, 217] width 271 height 6
click at [206, 170] on p "Yes, [DATE] is still available. It's important to note that day is also an Open…" at bounding box center [189, 168] width 271 height 27
click at [206, 185] on p at bounding box center [189, 184] width 271 height 6
click at [207, 216] on p "Co-owner | Coordination Team" at bounding box center [189, 217] width 271 height 6
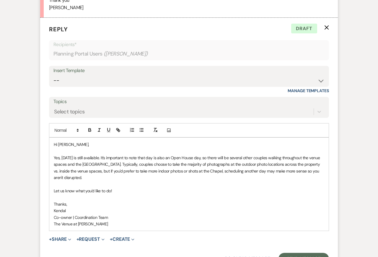
click at [208, 222] on p "The Venue at [PERSON_NAME]" at bounding box center [189, 224] width 271 height 6
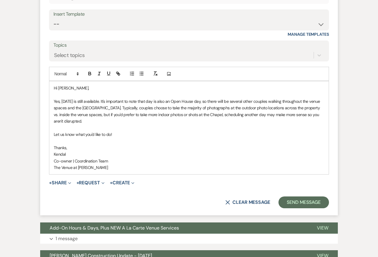
scroll to position [1354, 0]
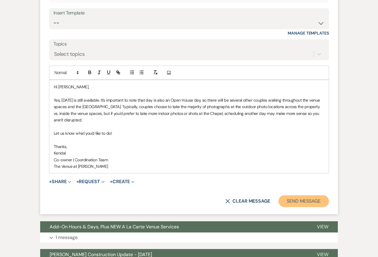
click at [308, 203] on button "Send Message" at bounding box center [304, 201] width 51 height 12
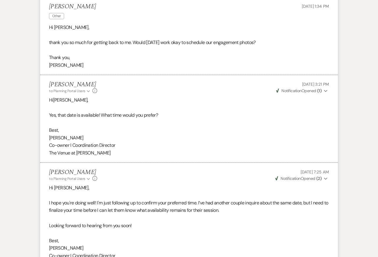
scroll to position [360, 0]
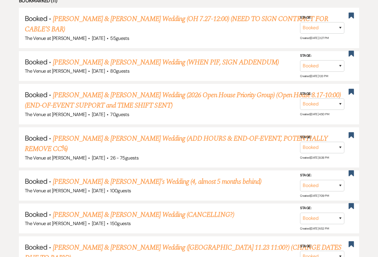
scroll to position [143, 0]
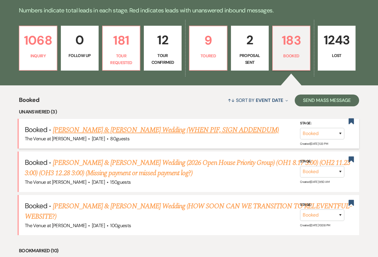
click at [176, 127] on link "[PERSON_NAME] & [PERSON_NAME] Wedding (WHEN PIF, SIGN ADDENDUM)" at bounding box center [166, 130] width 226 height 11
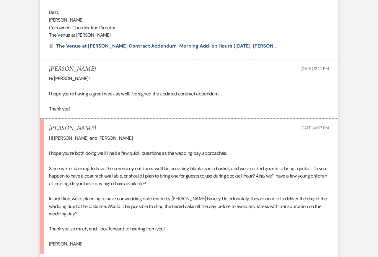
scroll to position [1889, 0]
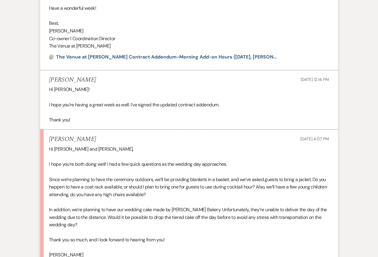
click at [111, 61] on li "[PERSON_NAME] to: Planning Portal Users Expand Info [DATE] 11:57 AM Weven Check…" at bounding box center [189, 8] width 298 height 125
click at [111, 60] on span "The Venue at [PERSON_NAME] Contract Addendum-Morning Add-on Hours ([DATE], [PER…" at bounding box center [175, 57] width 238 height 6
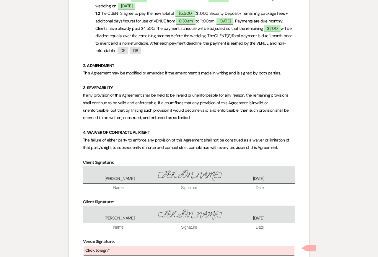
scroll to position [304, 0]
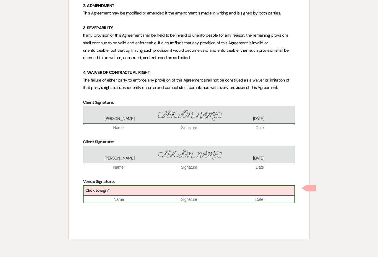
click at [125, 192] on div "Click to sign*" at bounding box center [189, 191] width 211 height 10
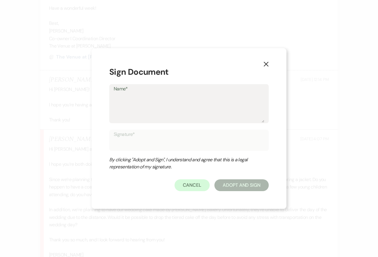
type textarea "K"
type input "K"
type textarea "Ke"
type input "Ke"
type textarea "[PERSON_NAME]"
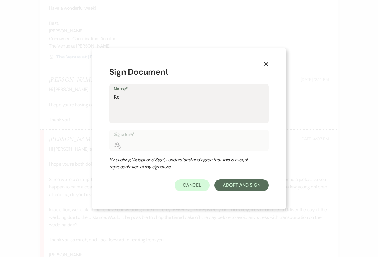
type input "[PERSON_NAME]"
type textarea "Kend"
type input "Kend"
type textarea "Kenda"
type input "Kenda"
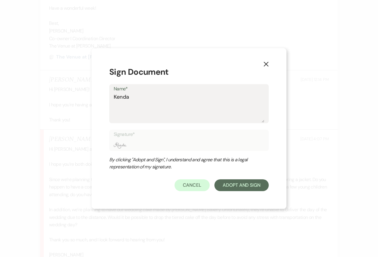
type textarea "Kendal"
type input "Kendal"
type textarea "Kendal"
type input "Kendal"
type textarea "Kendal S"
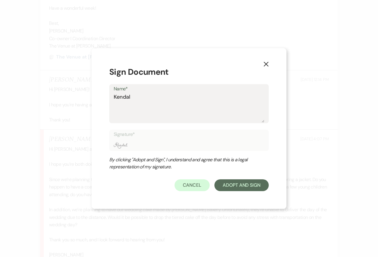
type input "Kendal S"
type textarea "Kendal St"
type input "Kendal St"
type textarea "Kendal Ste"
type input "Kendal Ste"
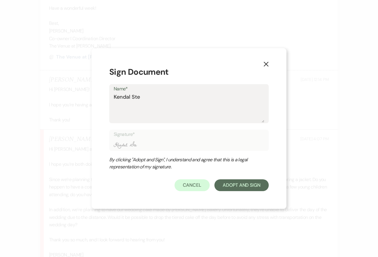
type textarea "Kendal Stef"
type input "Kendal Stef"
type textarea "[PERSON_NAME]"
type input "[PERSON_NAME]"
type textarea "[PERSON_NAME]"
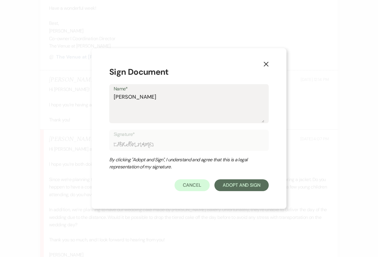
type input "[PERSON_NAME]"
type textarea "[PERSON_NAME]"
type input "[PERSON_NAME]"
type textarea "[PERSON_NAME]"
click at [241, 185] on button "Adopt And Sign" at bounding box center [241, 185] width 54 height 12
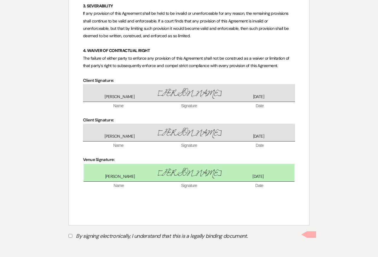
scroll to position [329, 0]
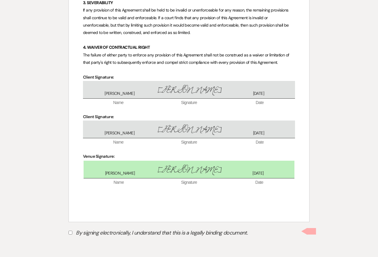
click at [80, 230] on label "By signing electronically, I understand that this is a legally binding document." at bounding box center [189, 233] width 241 height 11
click at [72, 231] on input "By signing electronically, I understand that this is a legally binding document." at bounding box center [71, 233] width 4 height 4
checkbox input "true"
click at [81, 251] on button "Submit" at bounding box center [89, 247] width 41 height 11
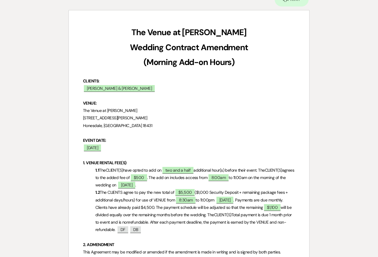
scroll to position [0, 0]
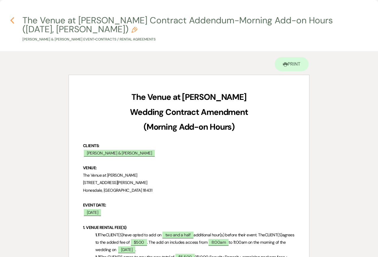
click at [13, 22] on icon "Previous" at bounding box center [12, 20] width 4 height 7
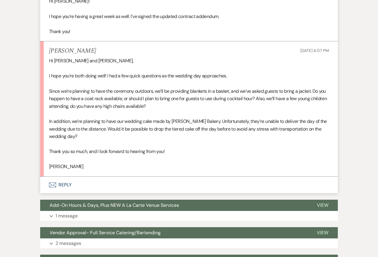
scroll to position [1980, 0]
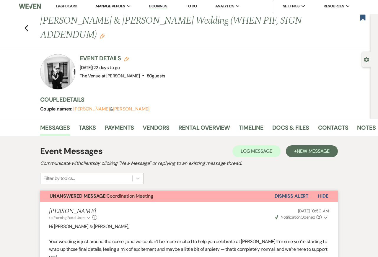
scroll to position [0, 0]
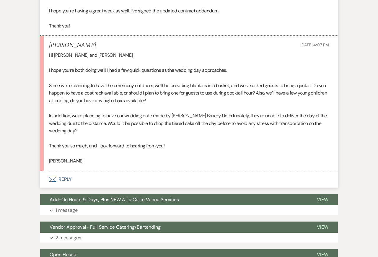
scroll to position [1984, 0]
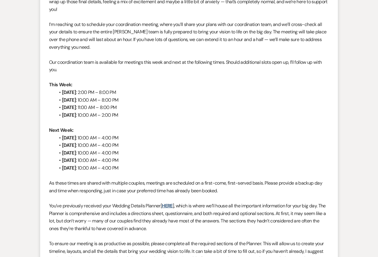
scroll to position [0, 0]
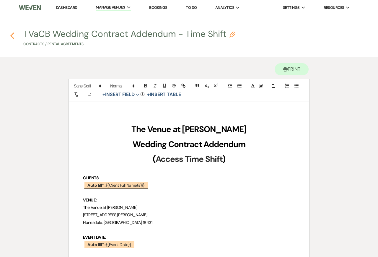
click at [13, 34] on use "button" at bounding box center [12, 35] width 4 height 6
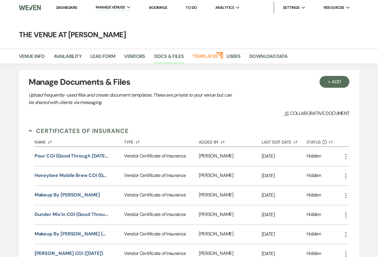
click at [62, 7] on link "Dashboard" at bounding box center [66, 7] width 21 height 5
